Goal: Find contact information: Find contact information

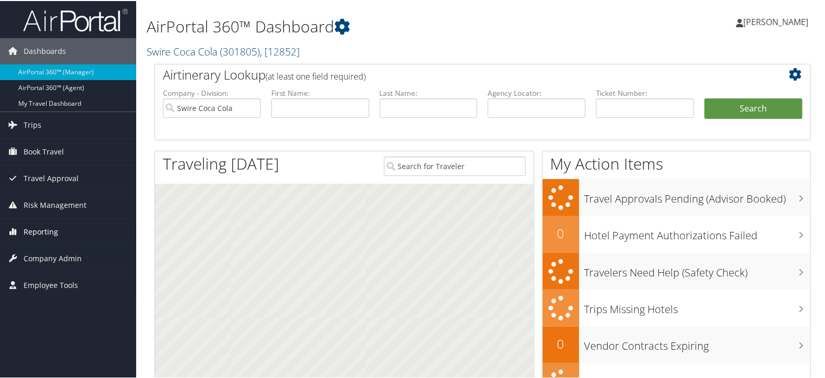
click at [30, 226] on span "Reporting" at bounding box center [41, 231] width 35 height 26
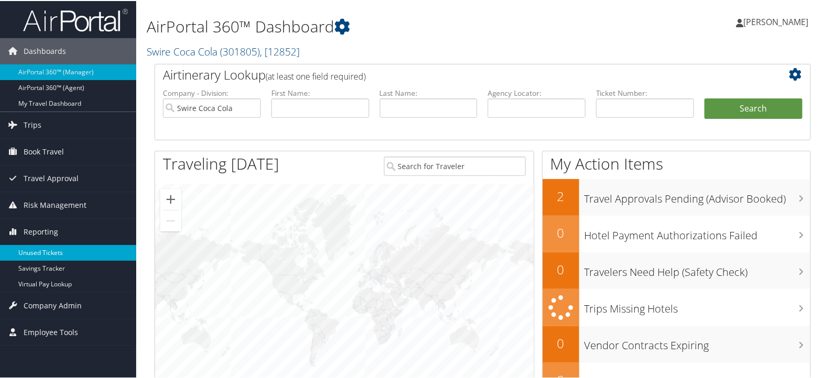
click at [37, 246] on link "Unused Tickets" at bounding box center [68, 252] width 136 height 16
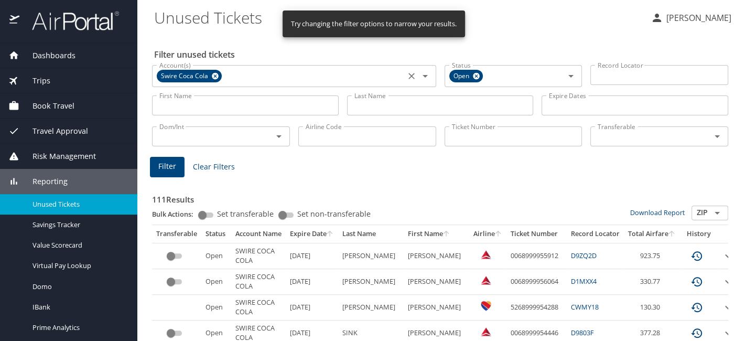
click at [215, 76] on icon at bounding box center [215, 76] width 7 height 7
click at [216, 77] on input "Account(s)" at bounding box center [278, 75] width 247 height 14
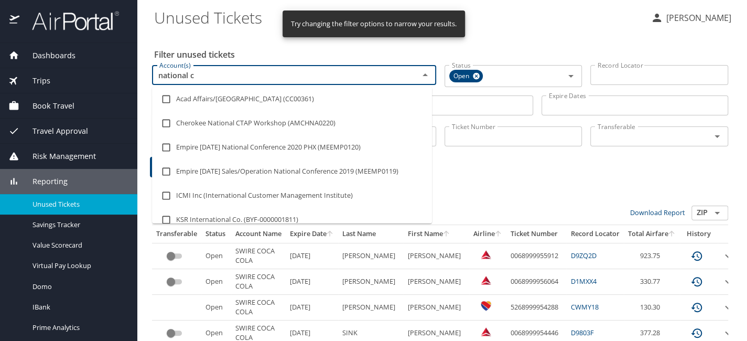
type input "national co"
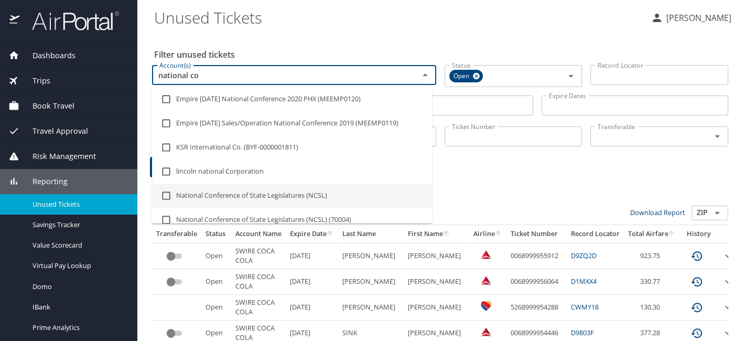
click at [247, 195] on li "National Conference of State Legislatures (NCSL)" at bounding box center [292, 195] width 280 height 24
checkbox input "true"
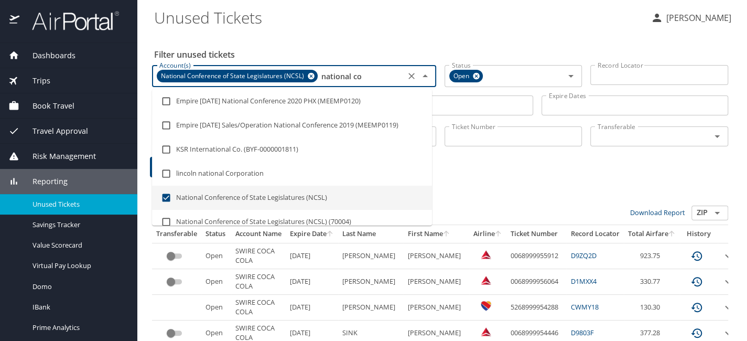
type input "national co"
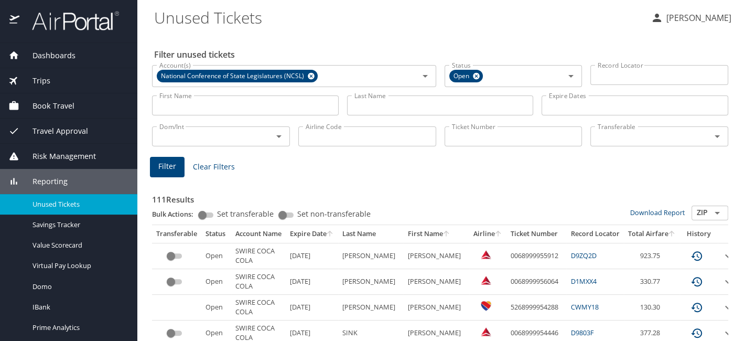
click at [556, 165] on div "Filter Clear Filters" at bounding box center [440, 167] width 580 height 20
click at [392, 110] on input "Last Name" at bounding box center [440, 105] width 187 height 20
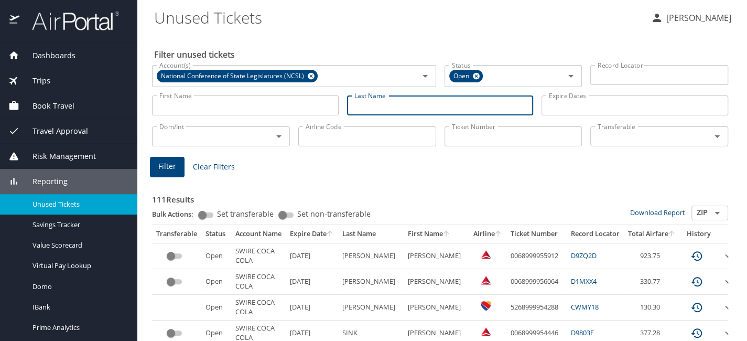
click at [391, 108] on input "Last Name" at bounding box center [440, 105] width 187 height 20
paste input "Shinkle"
type input "Shinkle"
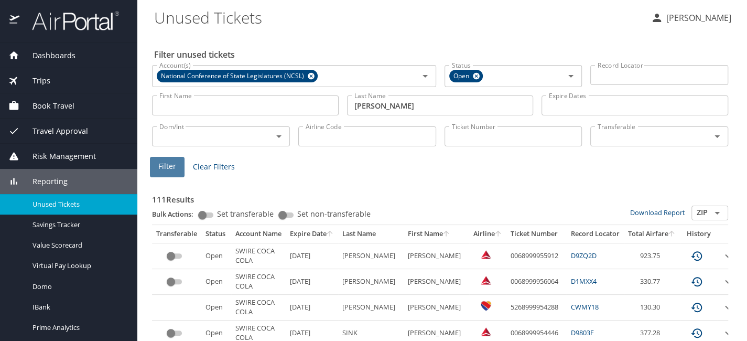
click at [168, 171] on span "Filter" at bounding box center [167, 166] width 18 height 13
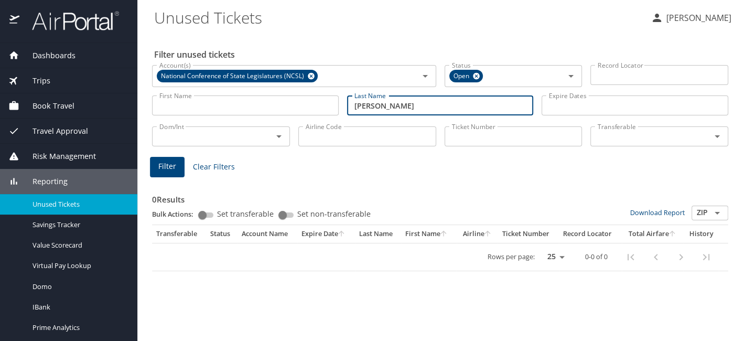
drag, startPoint x: 425, startPoint y: 104, endPoint x: 310, endPoint y: 115, distance: 115.3
click at [310, 115] on div "First Name First Name Last Name Shinkle Last Name Expire Dates Expire Dates" at bounding box center [440, 105] width 584 height 37
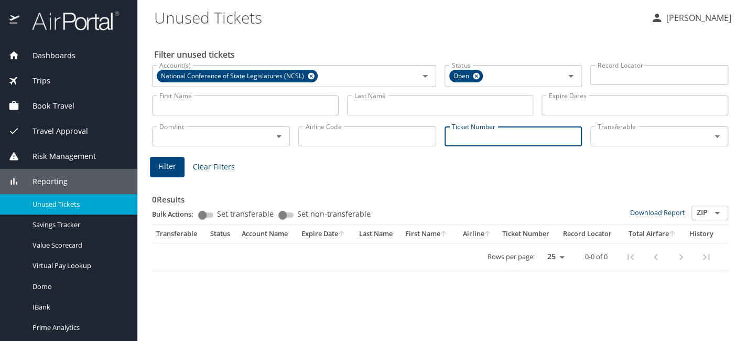
click at [482, 140] on input "Ticket Number" at bounding box center [513, 136] width 138 height 20
click at [607, 76] on input "Record Locator" at bounding box center [659, 75] width 138 height 20
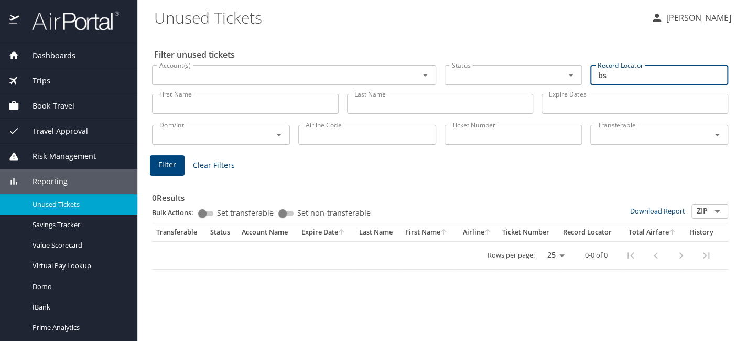
type input "b"
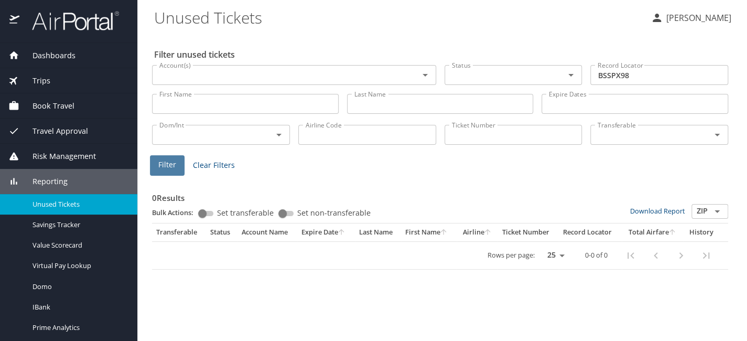
click at [170, 168] on span "Filter" at bounding box center [167, 164] width 18 height 13
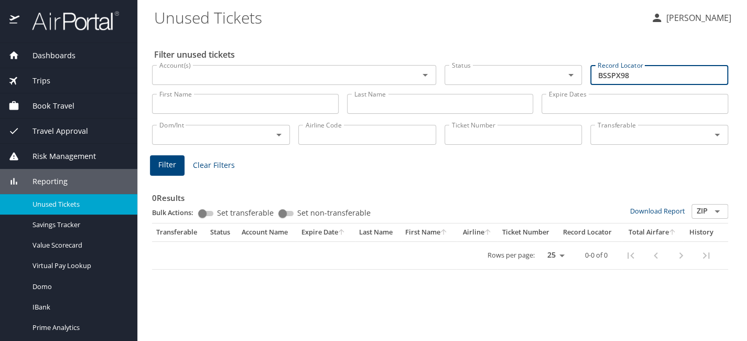
click at [604, 73] on input "BSSPX98" at bounding box center [659, 75] width 138 height 20
type input "BSPX98"
click at [169, 169] on span "Filter" at bounding box center [167, 164] width 18 height 13
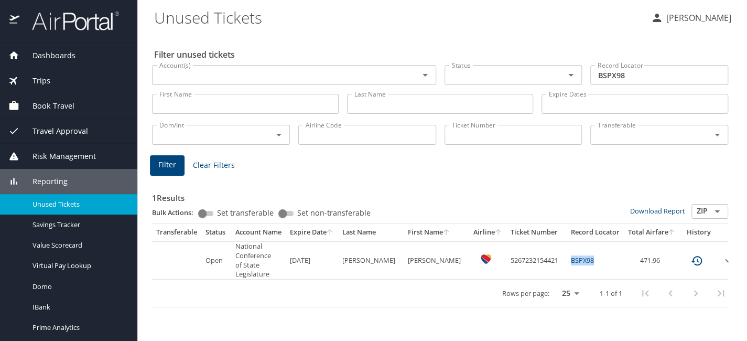
drag, startPoint x: 590, startPoint y: 257, endPoint x: 551, endPoint y: 257, distance: 39.8
click at [566, 257] on td "BSPX98" at bounding box center [594, 260] width 57 height 38
copy link "BSPX98"
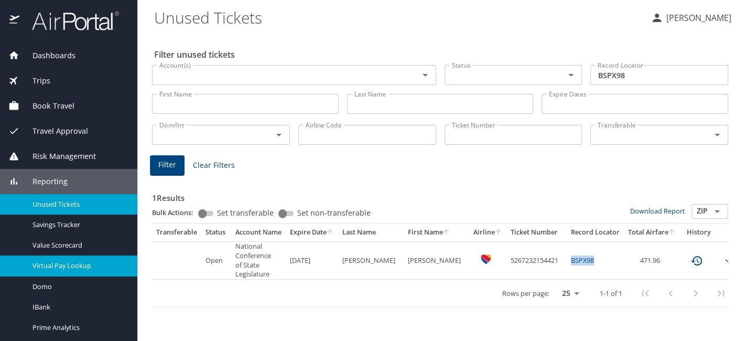
scroll to position [47, 0]
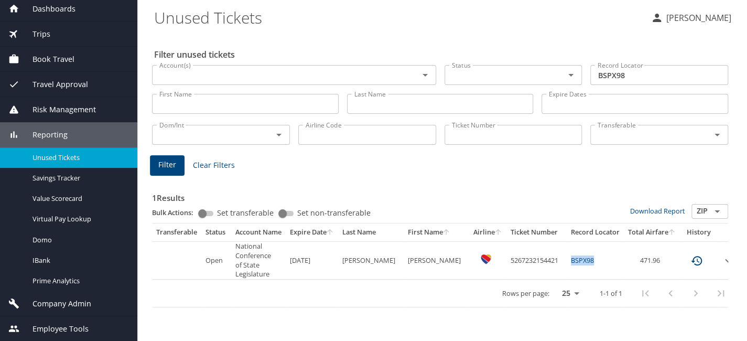
click at [68, 303] on span "Company Admin" at bounding box center [55, 304] width 72 height 12
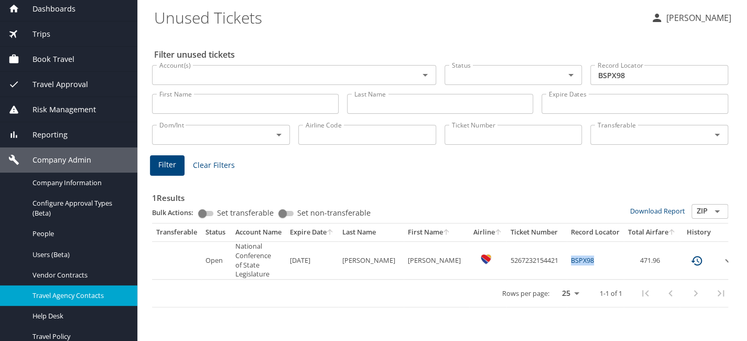
scroll to position [99, 0]
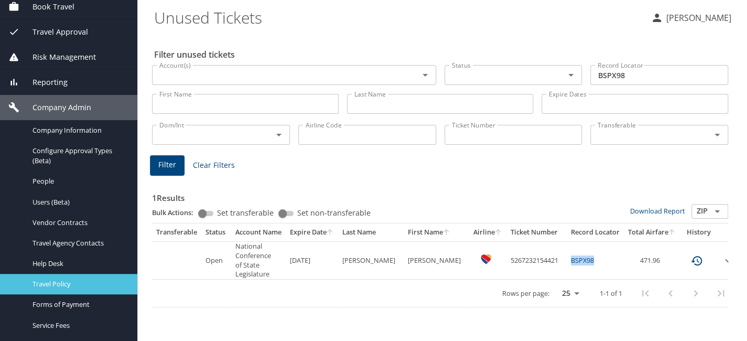
click at [74, 286] on span "Travel Policy" at bounding box center [78, 284] width 92 height 10
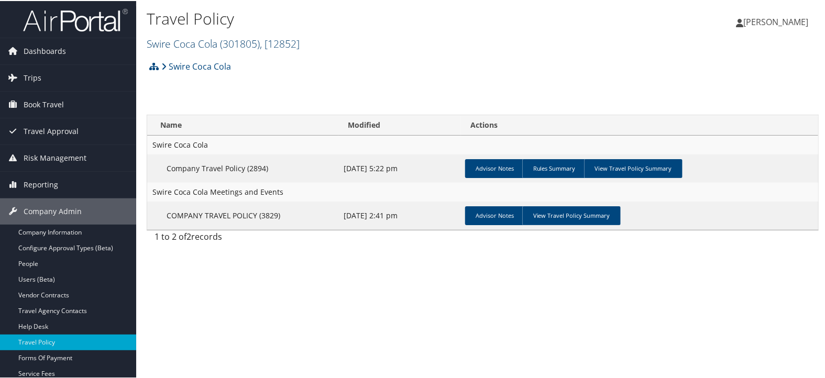
click at [240, 42] on span "( 301805 )" at bounding box center [240, 43] width 40 height 14
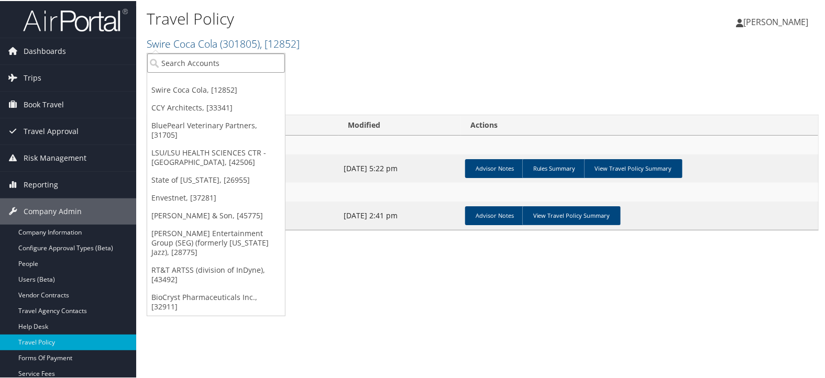
click at [236, 57] on input "search" at bounding box center [216, 61] width 138 height 19
type input "ccy"
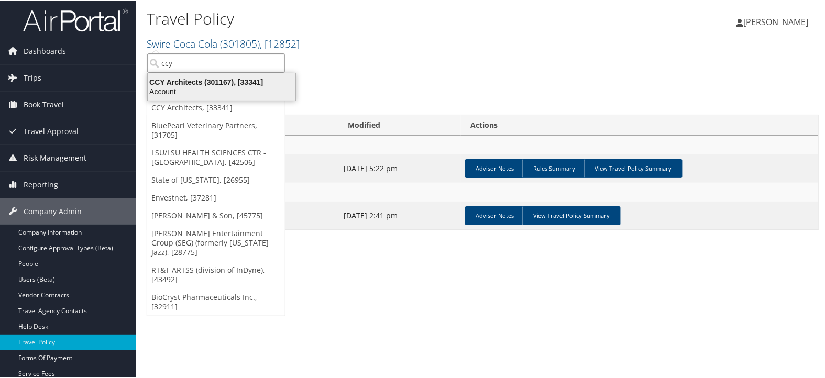
click at [214, 90] on div "Account" at bounding box center [221, 90] width 160 height 9
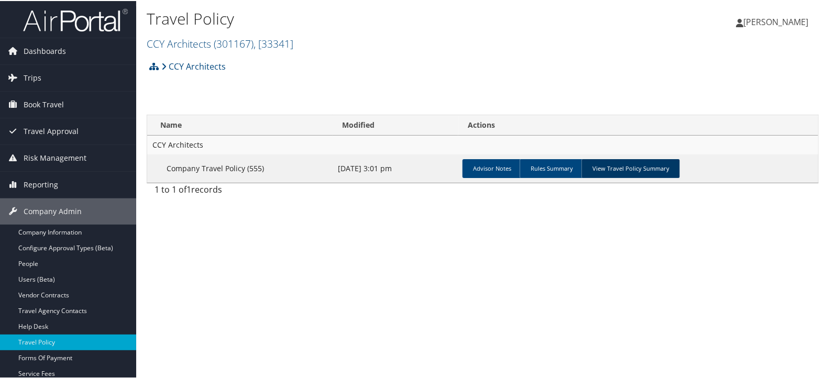
click at [622, 174] on link "View Travel Policy Summary" at bounding box center [631, 167] width 98 height 19
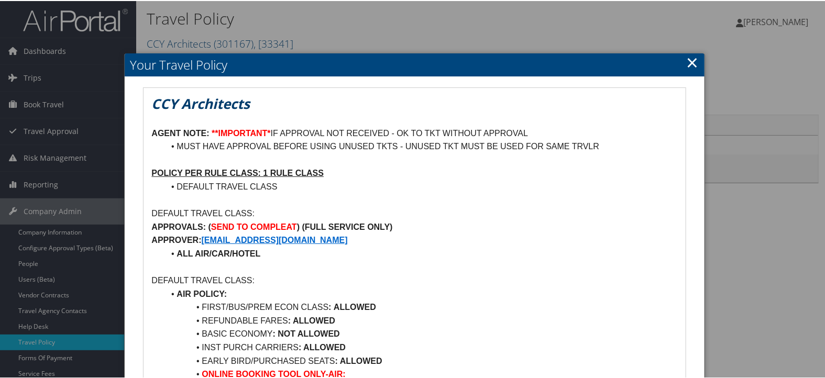
click at [690, 58] on link "×" at bounding box center [693, 61] width 12 height 21
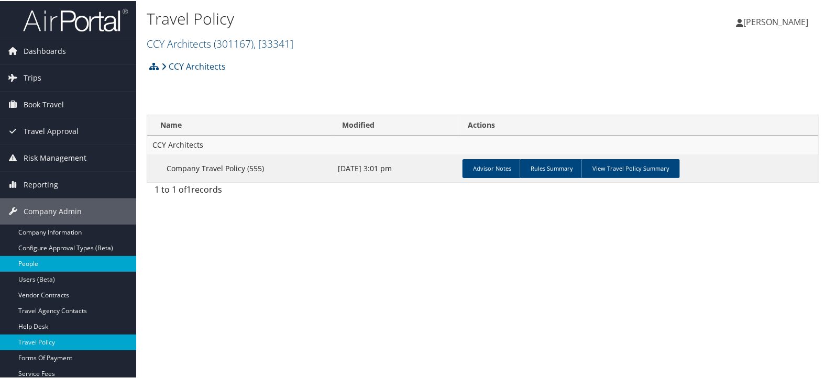
scroll to position [58, 0]
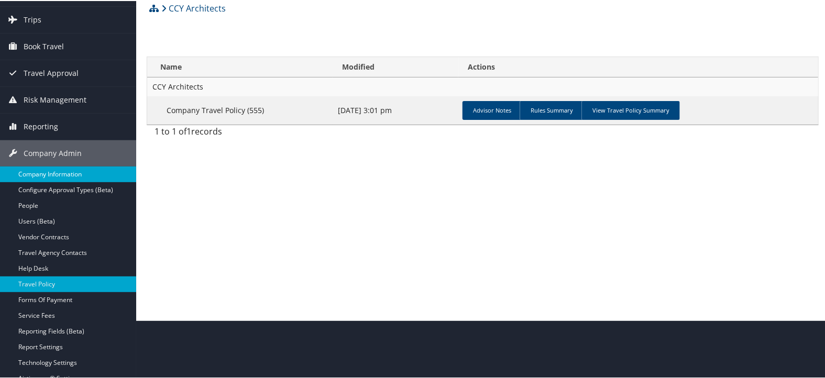
click at [83, 173] on link "Company Information" at bounding box center [68, 174] width 136 height 16
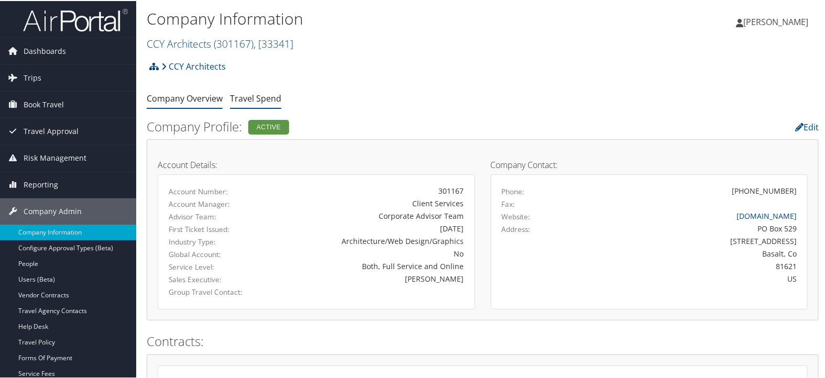
click at [256, 96] on link "Travel Spend" at bounding box center [255, 98] width 51 height 12
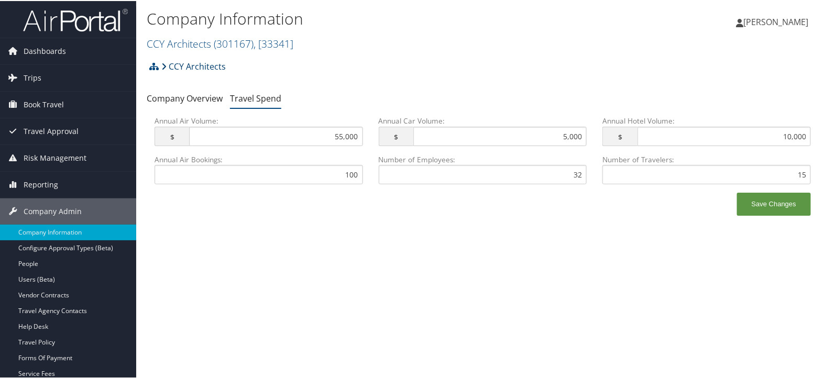
click at [188, 62] on link "CCY Architects" at bounding box center [193, 65] width 64 height 21
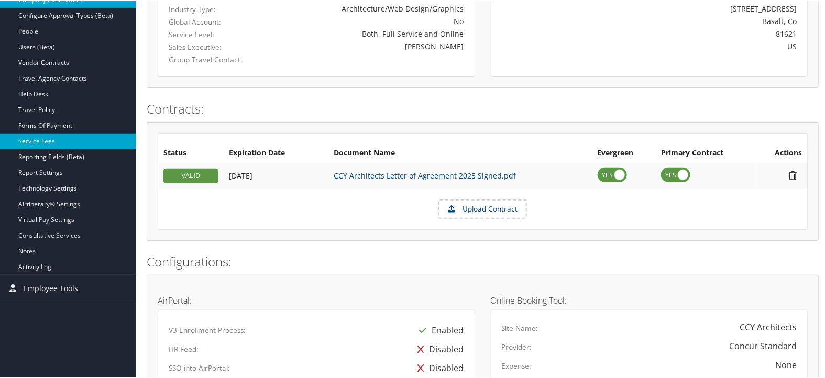
scroll to position [174, 0]
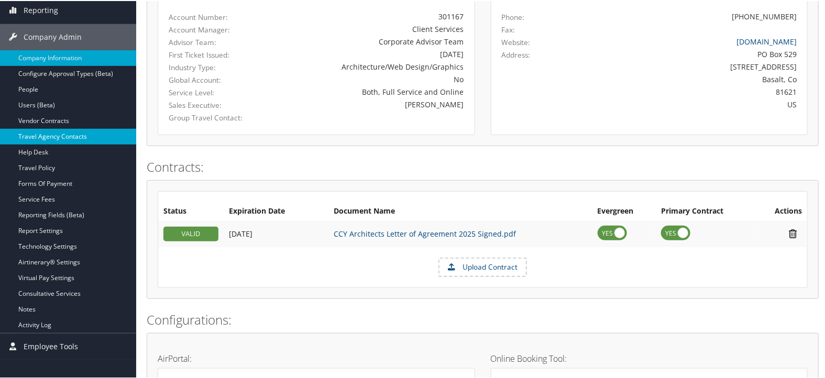
click at [76, 135] on link "Travel Agency Contacts" at bounding box center [68, 136] width 136 height 16
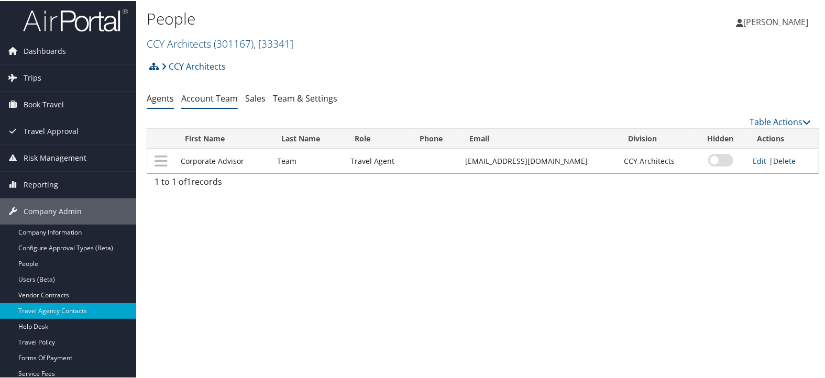
click at [213, 100] on link "Account Team" at bounding box center [209, 98] width 57 height 12
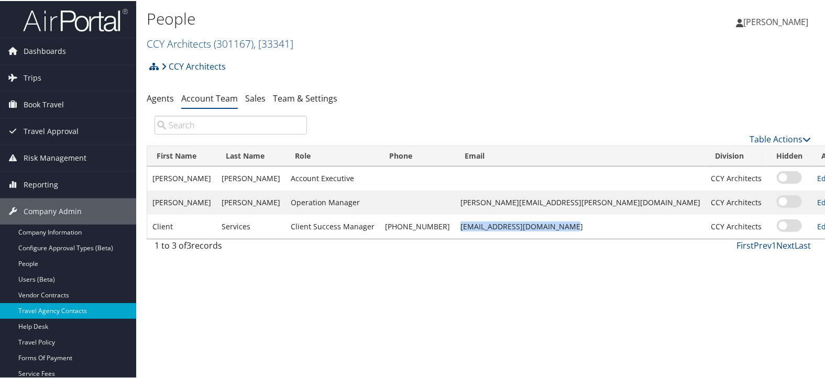
drag, startPoint x: 582, startPoint y: 228, endPoint x: 478, endPoint y: 231, distance: 104.3
click at [478, 231] on td "clientservices@cbtravel.com" at bounding box center [580, 226] width 250 height 24
copy td "clientservices@cbtravel.com"
